Goal: Entertainment & Leisure: Browse casually

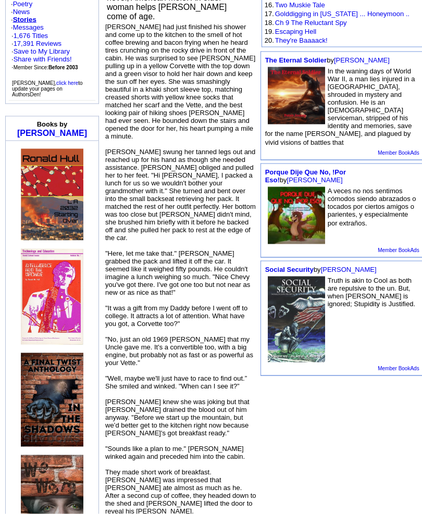
scroll to position [304, 0]
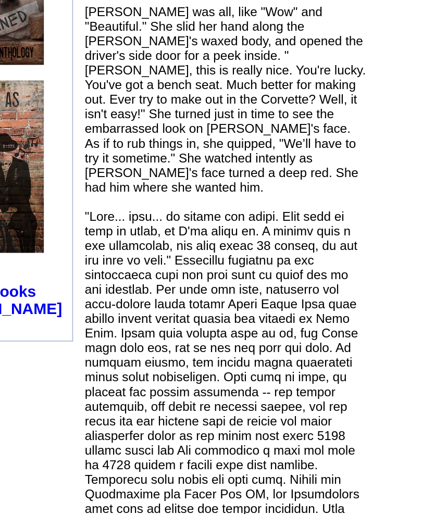
scroll to position [601, 0]
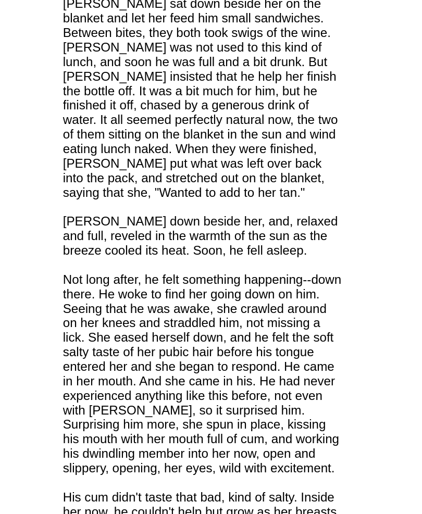
scroll to position [2154, 0]
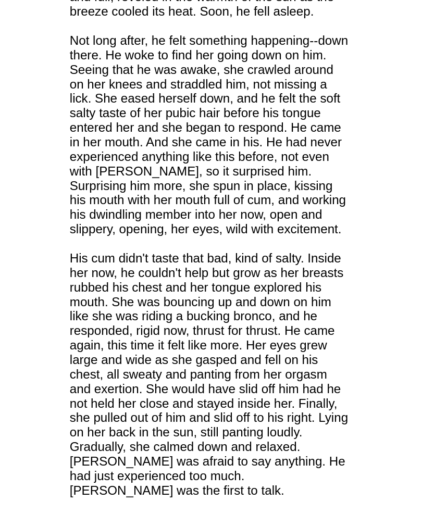
scroll to position [2283, 0]
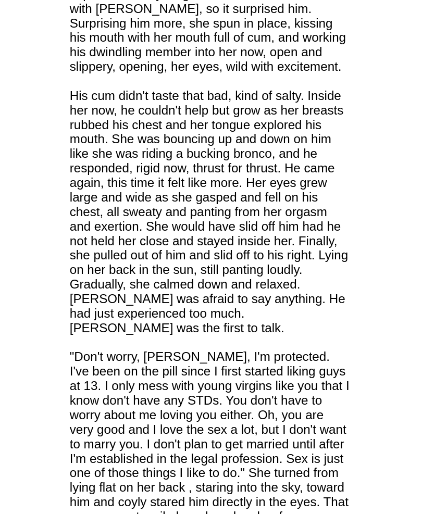
scroll to position [2373, 0]
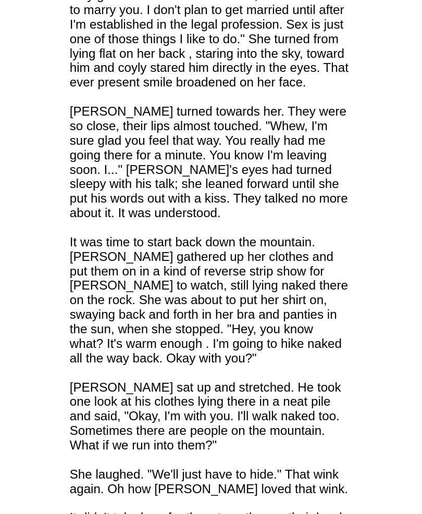
scroll to position [2604, 0]
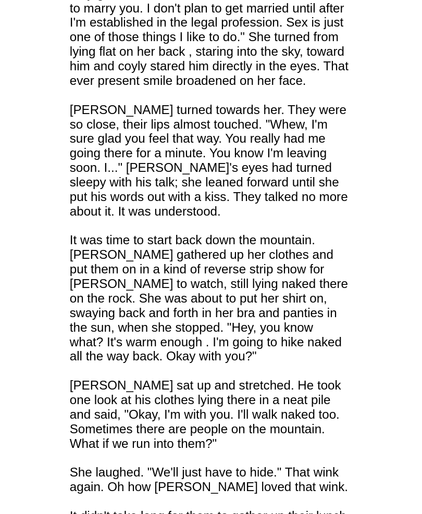
click at [259, 208] on td "Free Book Review Program Select a book to read and review [DATE]! Popular Actio…" at bounding box center [342, 454] width 167 height 5893
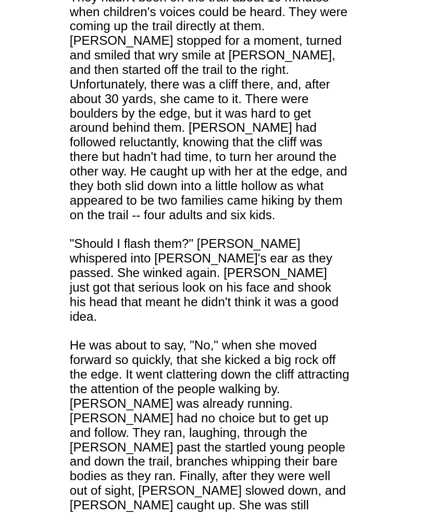
scroll to position [2985, 0]
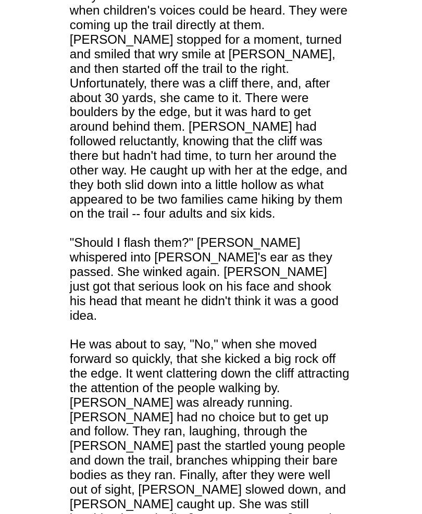
click at [259, 218] on td "Free Book Review Program Select a book to read and review [DATE]! Popular Actio…" at bounding box center [342, 73] width 167 height 5893
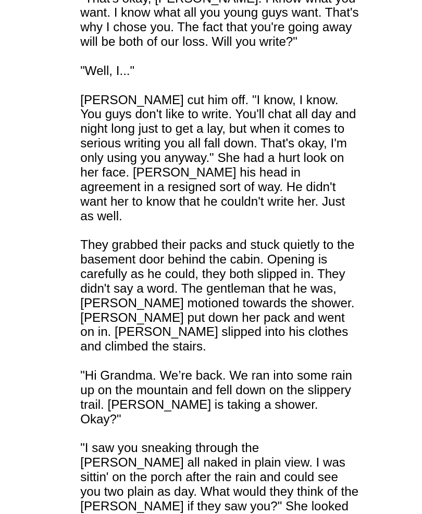
scroll to position [4305, 0]
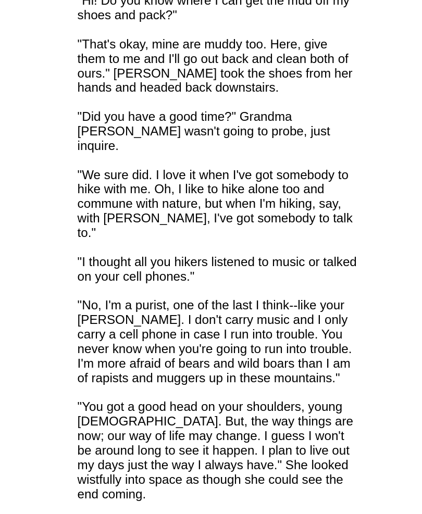
scroll to position [4812, 0]
